Goal: Task Accomplishment & Management: Use online tool/utility

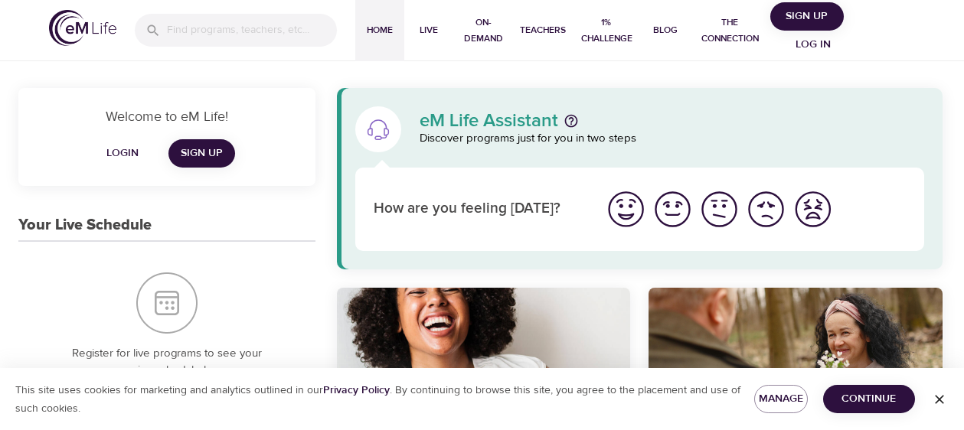
click at [804, 41] on span "Log in" at bounding box center [813, 44] width 61 height 19
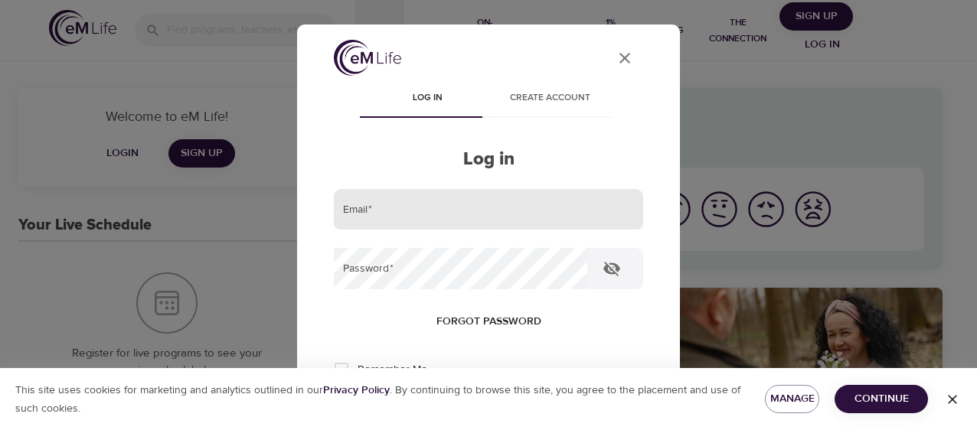
click at [510, 206] on input "email" at bounding box center [488, 209] width 309 height 41
type input "[PERSON_NAME][EMAIL_ADDRESS][PERSON_NAME][DOMAIN_NAME]"
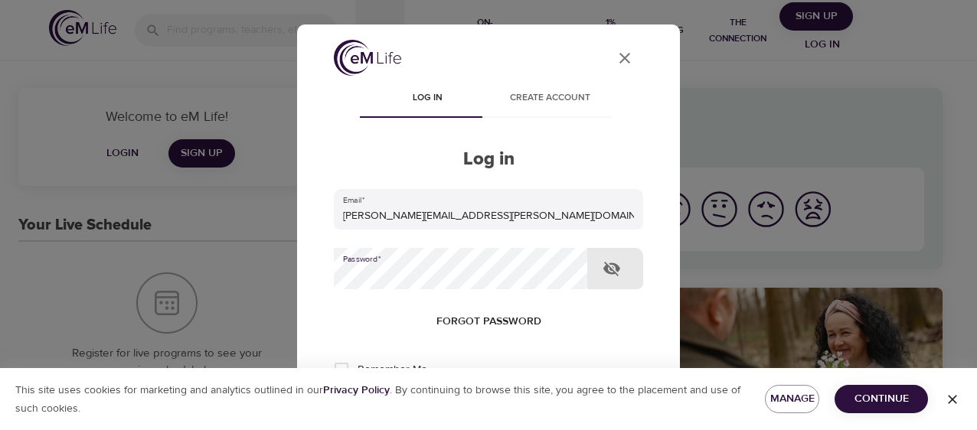
click at [451, 404] on button "Log in" at bounding box center [488, 420] width 75 height 32
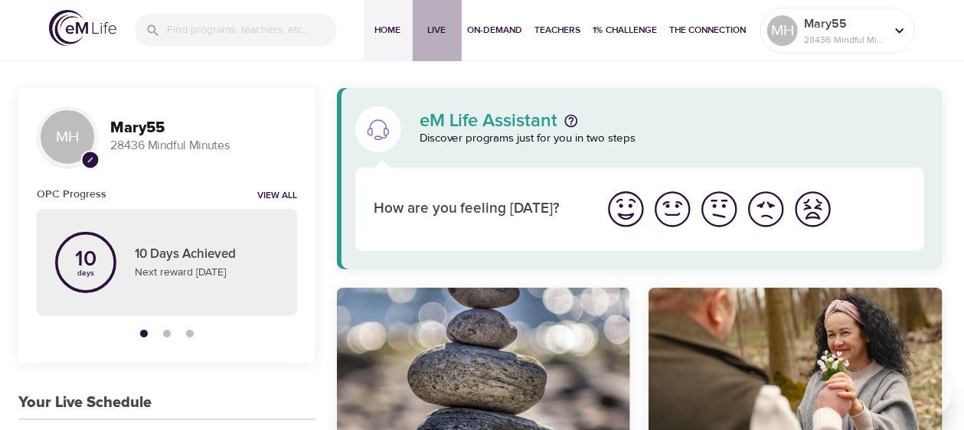
click at [427, 27] on span "Live" at bounding box center [437, 30] width 37 height 16
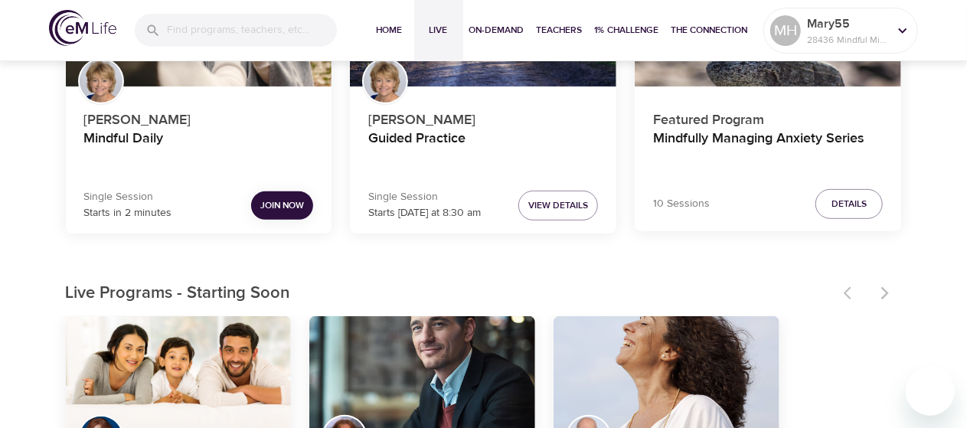
scroll to position [254, 0]
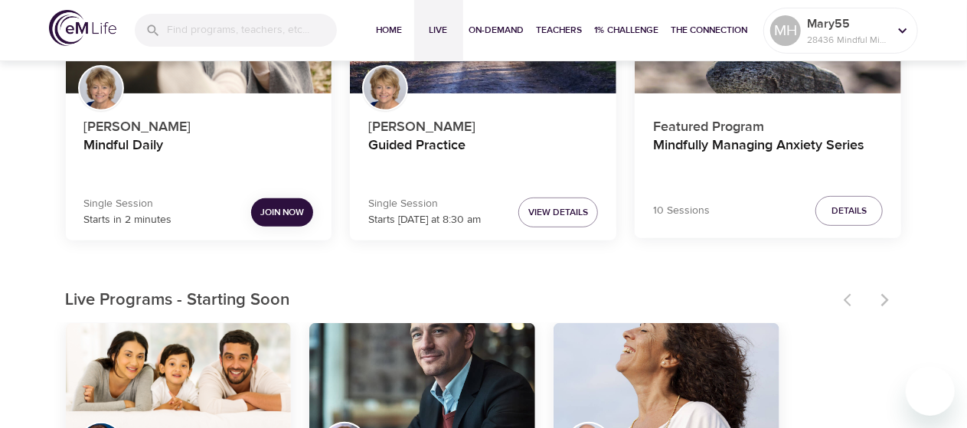
click at [270, 208] on span "Join Now" at bounding box center [282, 212] width 44 height 16
